Goal: Information Seeking & Learning: Learn about a topic

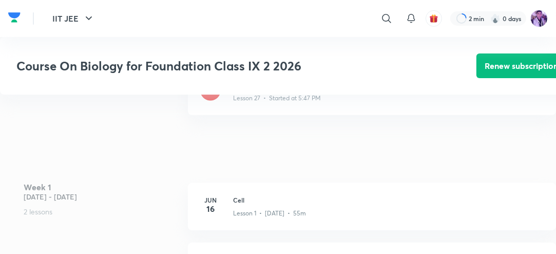
scroll to position [262, 0]
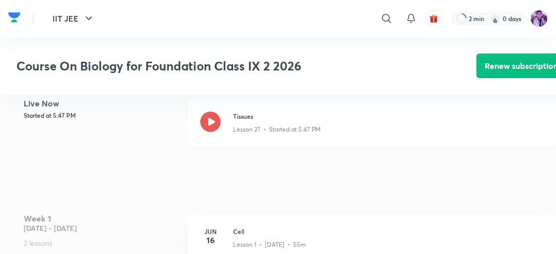
click at [215, 132] on icon at bounding box center [210, 121] width 21 height 21
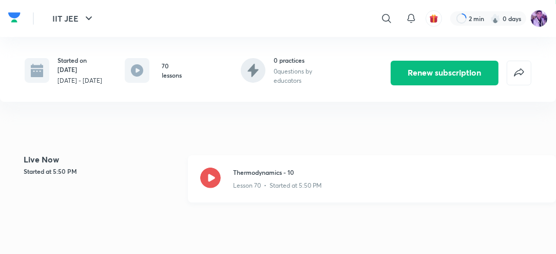
scroll to position [205, 0]
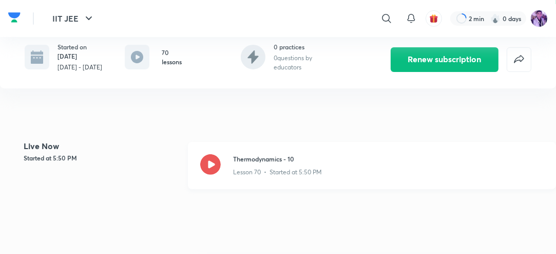
click at [217, 169] on icon at bounding box center [210, 164] width 21 height 21
click at [212, 155] on div "Geometrical Optics Lesson 81 • Started at 6:04 PM" at bounding box center [372, 165] width 368 height 47
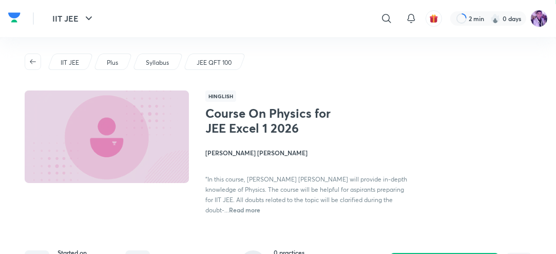
scroll to position [164, 0]
